Goal: Use online tool/utility: Utilize a website feature to perform a specific function

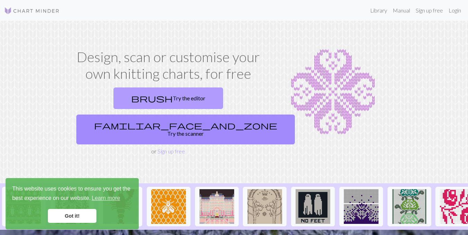
click at [120, 99] on link "brush Try the editor" at bounding box center [168, 98] width 110 height 22
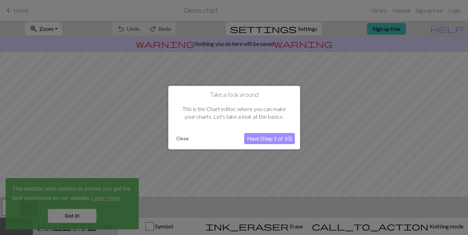
click at [266, 141] on button "Next (Step 1 of 10)" at bounding box center [269, 138] width 51 height 11
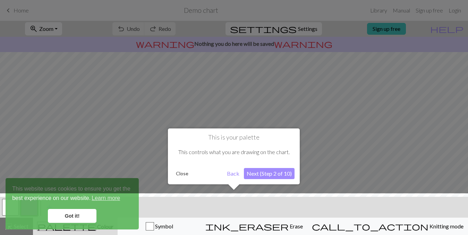
click at [259, 173] on button "Next (Step 2 of 10)" at bounding box center [269, 173] width 51 height 11
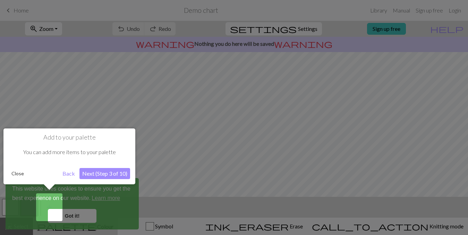
click at [69, 218] on div at bounding box center [234, 117] width 468 height 235
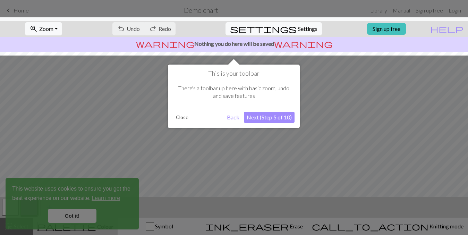
click at [75, 214] on div at bounding box center [234, 117] width 468 height 235
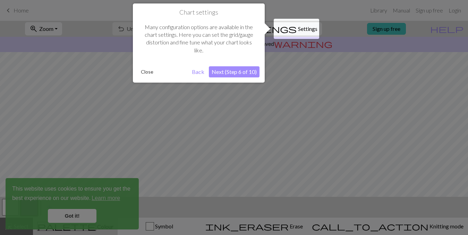
click at [148, 73] on button "Close" at bounding box center [147, 72] width 18 height 10
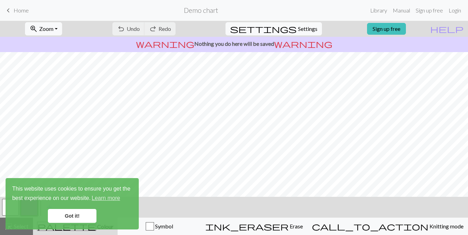
click at [68, 216] on link "Got it!" at bounding box center [72, 216] width 49 height 14
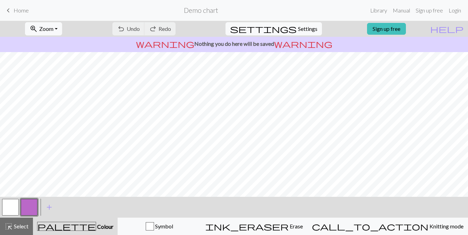
click at [151, 30] on div "undo Undo Undo redo Redo Redo" at bounding box center [144, 29] width 74 height 16
click at [298, 30] on span "Settings" at bounding box center [307, 29] width 19 height 8
select select "aran"
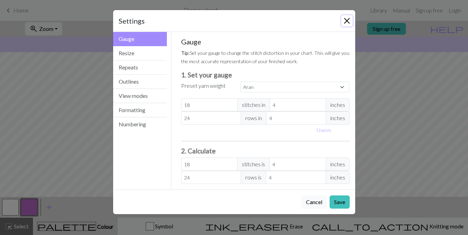
click at [348, 21] on button "Close" at bounding box center [346, 20] width 11 height 11
